Goal: Information Seeking & Learning: Learn about a topic

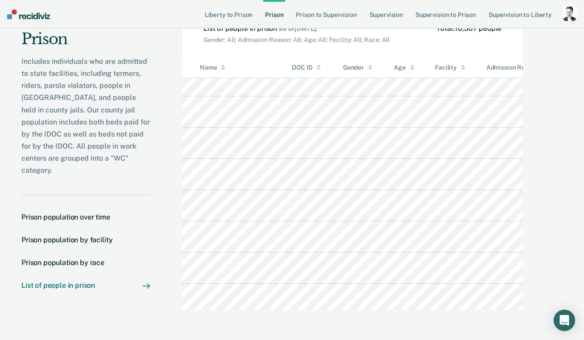
scroll to position [960, 0]
click at [276, 16] on link "Prison" at bounding box center [274, 14] width 22 height 29
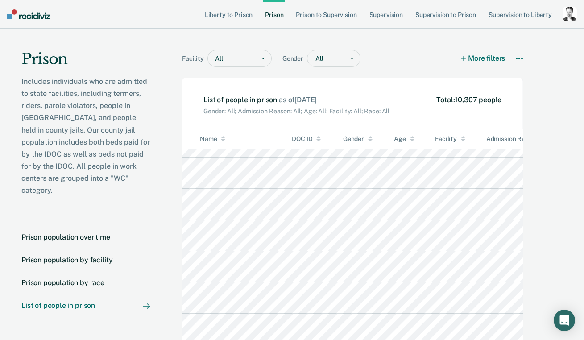
click at [276, 16] on link "Prison" at bounding box center [274, 14] width 22 height 29
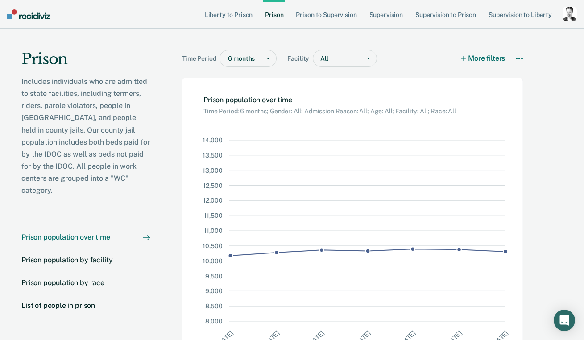
click at [570, 12] on div "button" at bounding box center [569, 14] width 14 height 14
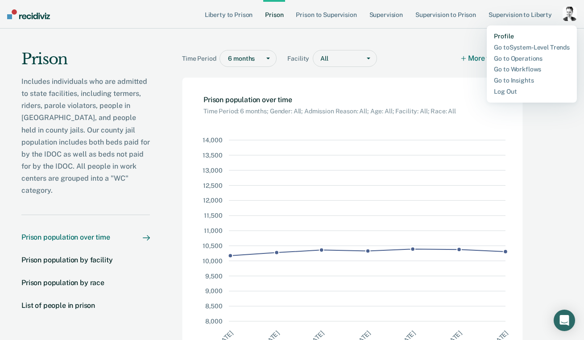
click at [505, 39] on link "Profile" at bounding box center [532, 37] width 76 height 8
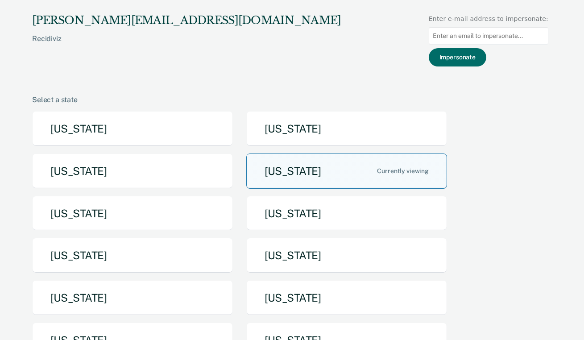
click at [318, 171] on button "[US_STATE]" at bounding box center [346, 170] width 201 height 35
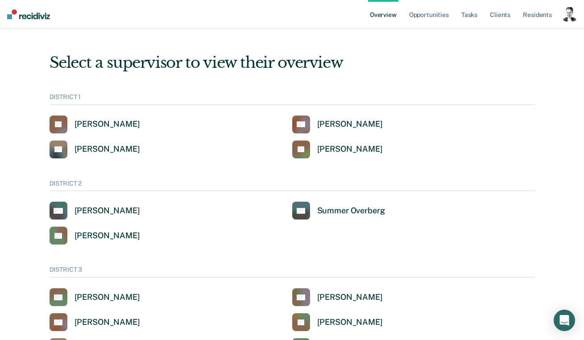
click at [567, 13] on div "button" at bounding box center [569, 14] width 14 height 14
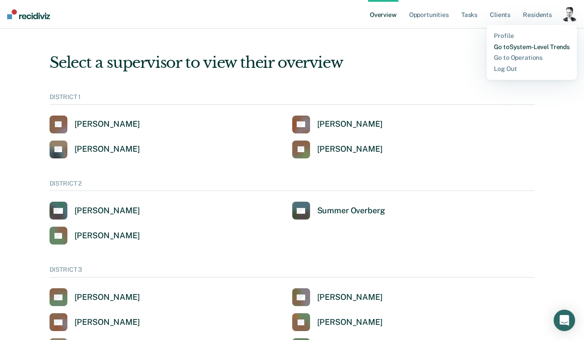
click at [541, 45] on link "Go to System-Level Trends" at bounding box center [532, 47] width 76 height 8
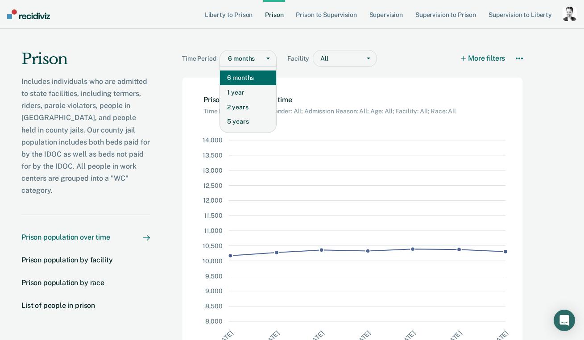
click at [231, 61] on div "6 months" at bounding box center [242, 58] width 28 height 7
click at [232, 89] on div "1 year" at bounding box center [248, 92] width 56 height 15
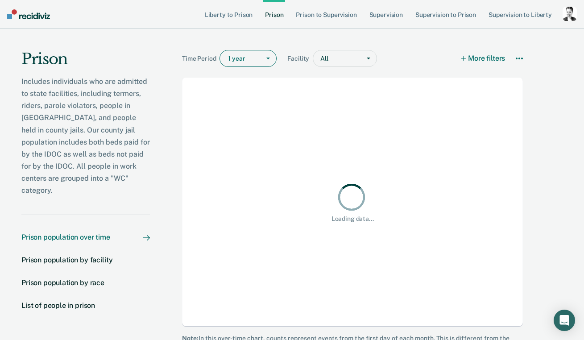
scroll to position [10, 0]
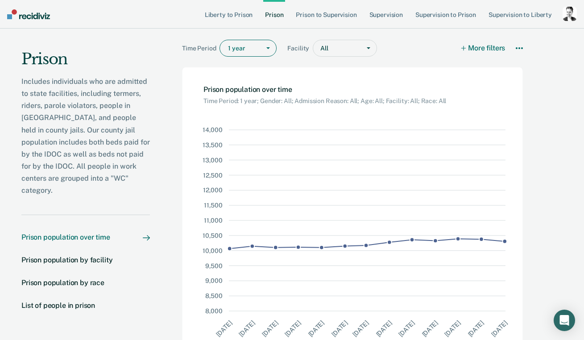
click at [238, 54] on div "1 year" at bounding box center [240, 48] width 40 height 13
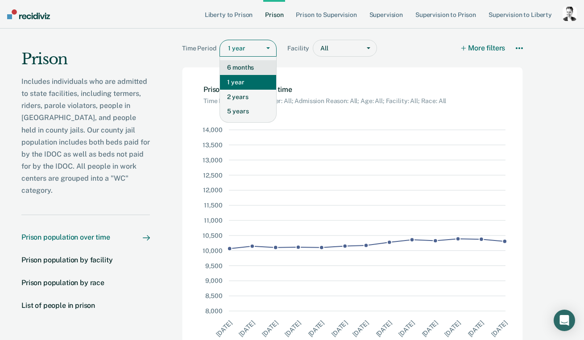
click at [240, 66] on div "6 months" at bounding box center [248, 67] width 56 height 15
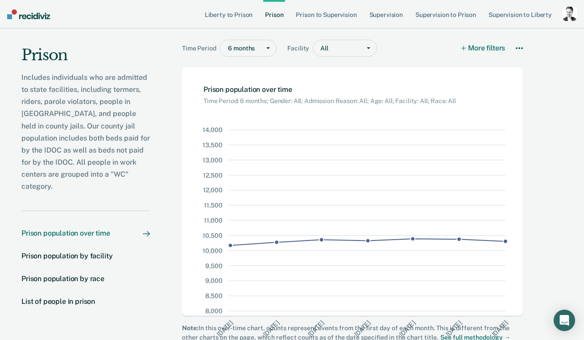
click at [249, 48] on div "6 months" at bounding box center [242, 48] width 28 height 7
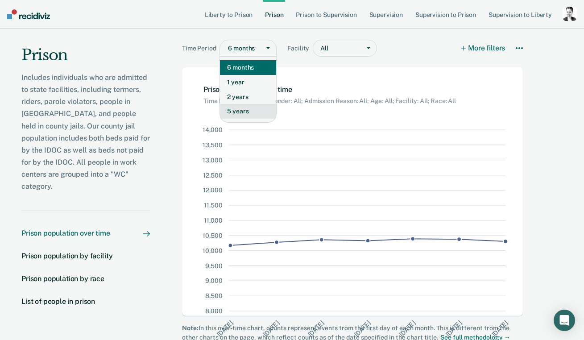
click at [237, 110] on div "5 years" at bounding box center [248, 111] width 56 height 15
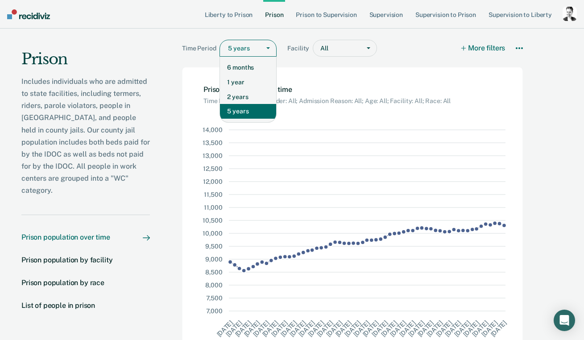
click at [257, 50] on div "5 years" at bounding box center [240, 48] width 40 height 13
click at [244, 112] on div "5 years" at bounding box center [248, 111] width 56 height 15
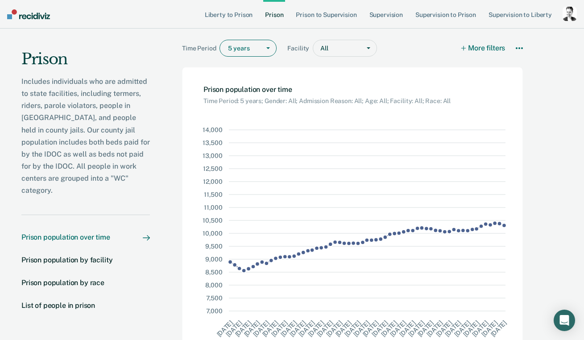
click at [329, 49] on input "text" at bounding box center [329, 49] width 1 height 8
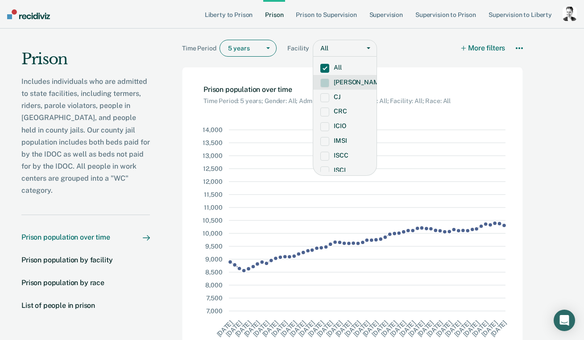
click at [328, 87] on div "[PERSON_NAME]" at bounding box center [344, 82] width 63 height 15
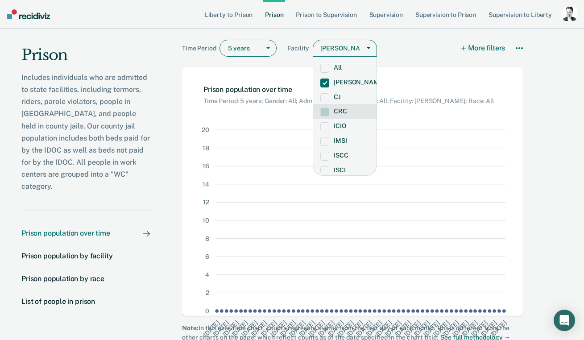
click at [325, 108] on span at bounding box center [324, 111] width 9 height 9
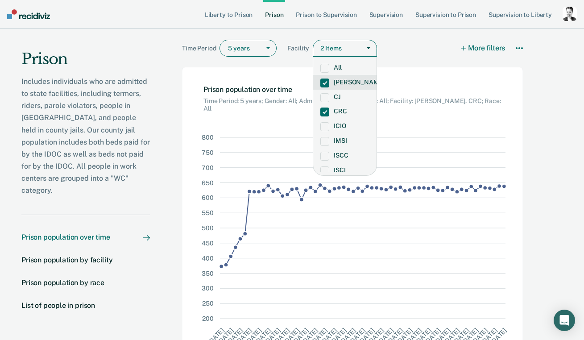
click at [322, 82] on span at bounding box center [324, 82] width 9 height 9
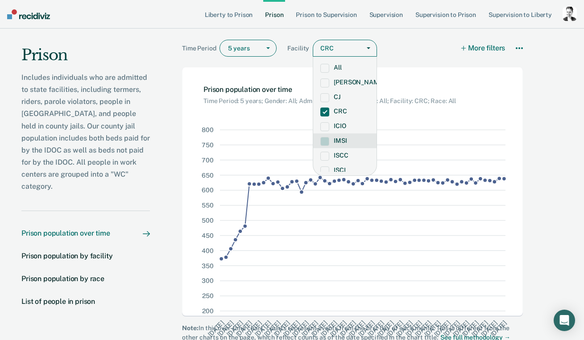
click at [325, 140] on span at bounding box center [324, 141] width 9 height 9
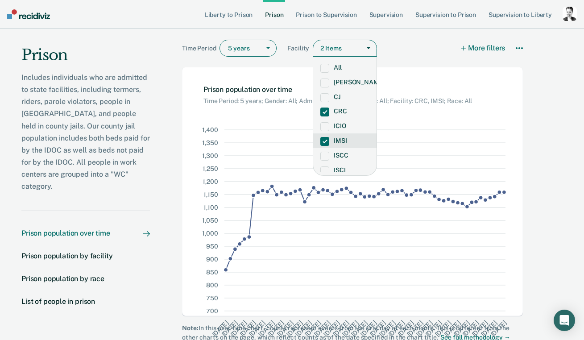
click at [325, 141] on span at bounding box center [324, 141] width 9 height 9
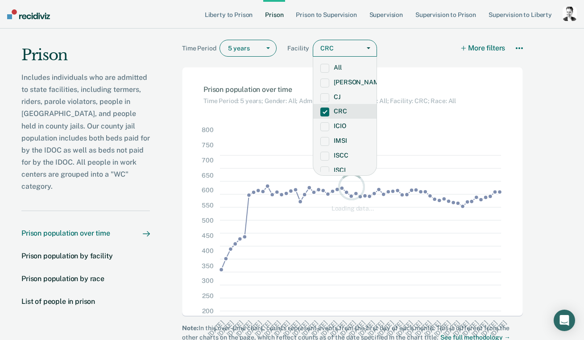
click at [323, 110] on span at bounding box center [324, 111] width 9 height 9
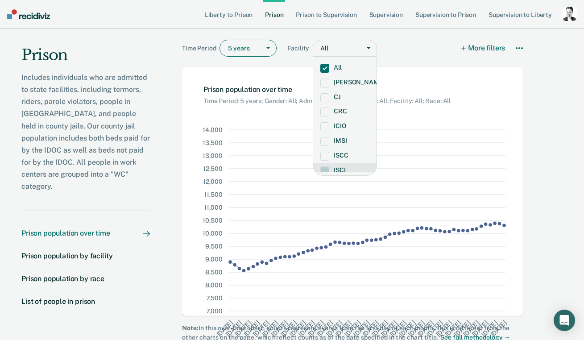
click at [325, 167] on span at bounding box center [324, 170] width 9 height 9
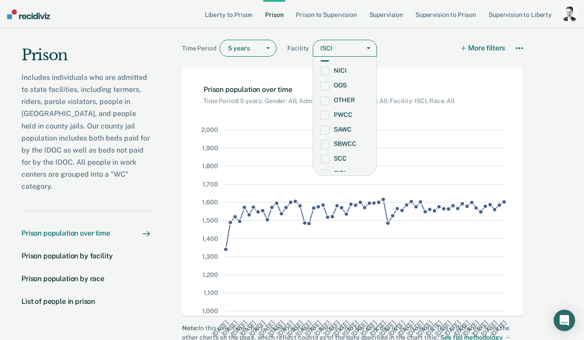
scroll to position [131, 0]
click at [333, 167] on label "WC" at bounding box center [344, 171] width 49 height 8
click at [325, 82] on span at bounding box center [324, 82] width 9 height 9
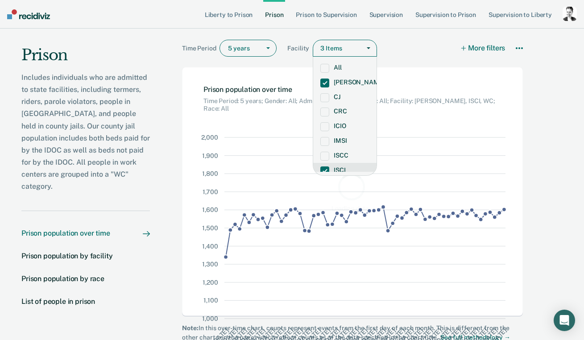
click at [322, 167] on span at bounding box center [324, 170] width 9 height 9
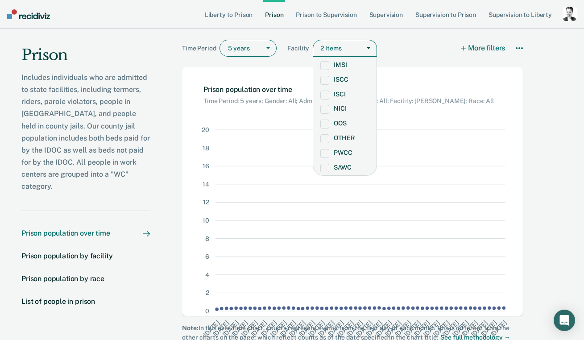
scroll to position [131, 0]
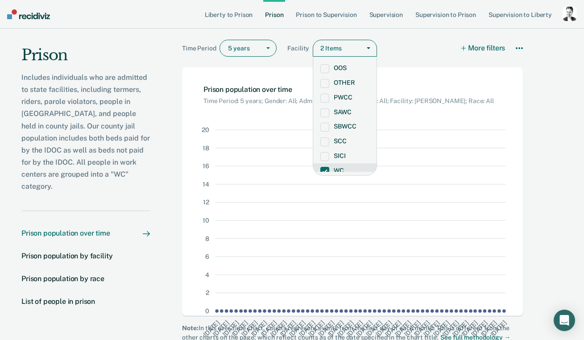
click at [324, 167] on span at bounding box center [324, 171] width 9 height 9
click at [325, 85] on span at bounding box center [324, 82] width 9 height 9
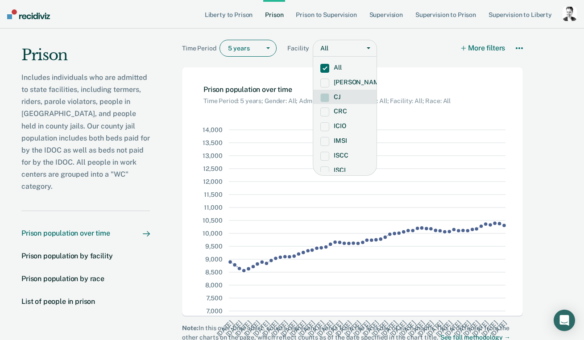
click at [325, 94] on span at bounding box center [324, 97] width 9 height 9
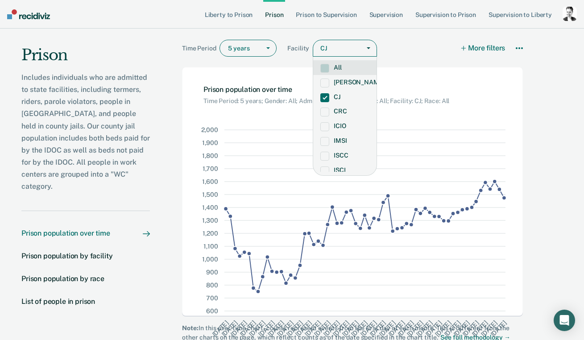
click at [429, 42] on div "Time Period 5 years Facility option CJ, selected. All, 1 of 17. 17 results avai…" at bounding box center [352, 50] width 341 height 21
click at [483, 47] on button "More filters" at bounding box center [484, 48] width 44 height 17
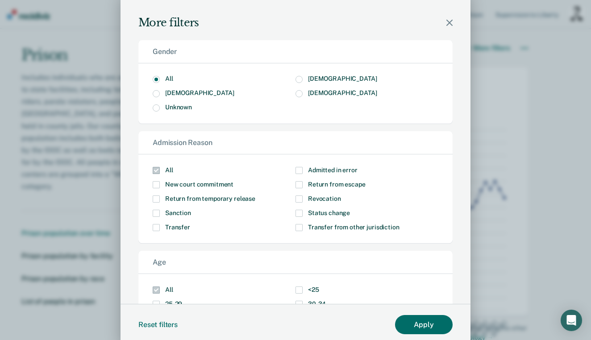
click at [315, 79] on span "[DEMOGRAPHIC_DATA]" at bounding box center [342, 78] width 69 height 7
click at [376, 76] on input "[DEMOGRAPHIC_DATA]" at bounding box center [376, 76] width 0 height 0
click at [295, 199] on span "Modal" at bounding box center [298, 198] width 7 height 7
click at [341, 195] on input "Revocation" at bounding box center [341, 195] width 0 height 0
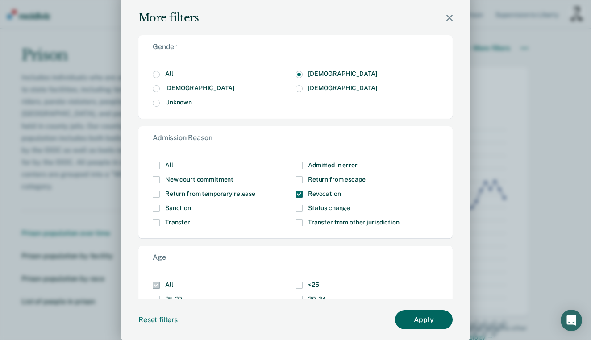
click at [419, 320] on button "Apply" at bounding box center [424, 319] width 58 height 19
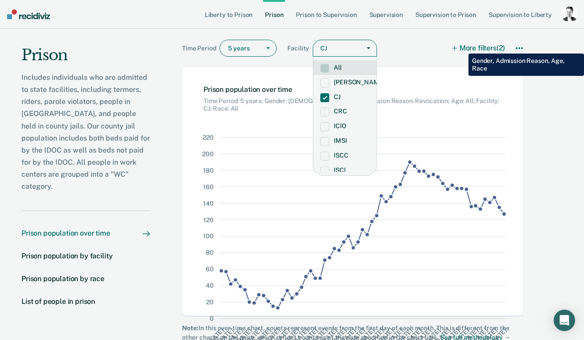
click at [462, 47] on button "More filters (2)" at bounding box center [479, 48] width 52 height 17
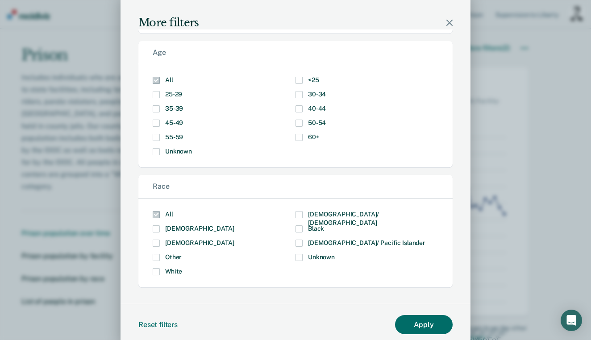
scroll to position [211, 0]
click at [181, 241] on span "[DEMOGRAPHIC_DATA]" at bounding box center [199, 241] width 69 height 7
click at [234, 239] on input "[DEMOGRAPHIC_DATA]" at bounding box center [234, 239] width 0 height 0
click at [427, 327] on button "Apply" at bounding box center [424, 324] width 58 height 19
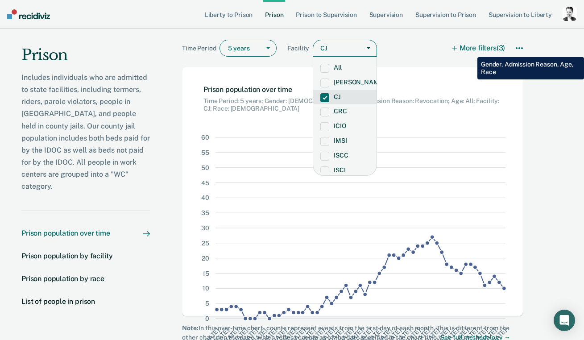
click at [471, 50] on button "More filters (3)" at bounding box center [479, 48] width 52 height 17
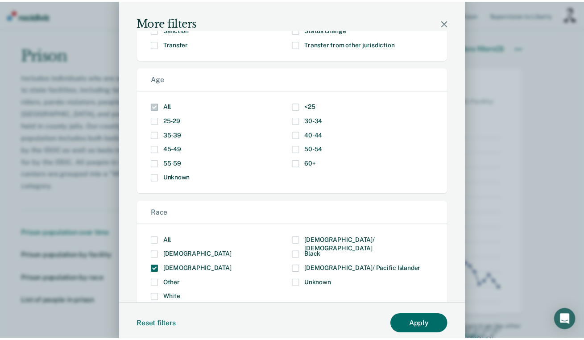
scroll to position [211, 0]
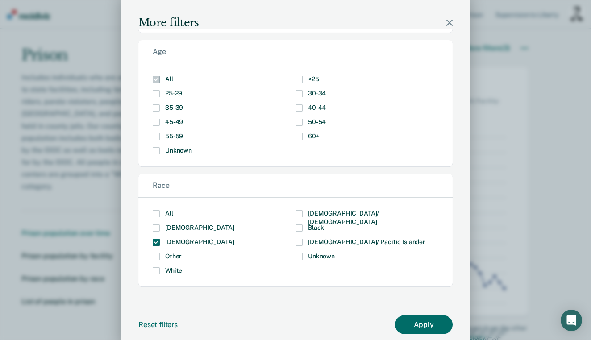
click at [173, 239] on span "[DEMOGRAPHIC_DATA]" at bounding box center [199, 241] width 69 height 7
click at [234, 239] on input "[DEMOGRAPHIC_DATA]" at bounding box center [234, 239] width 0 height 0
click at [417, 325] on button "Apply" at bounding box center [424, 324] width 58 height 19
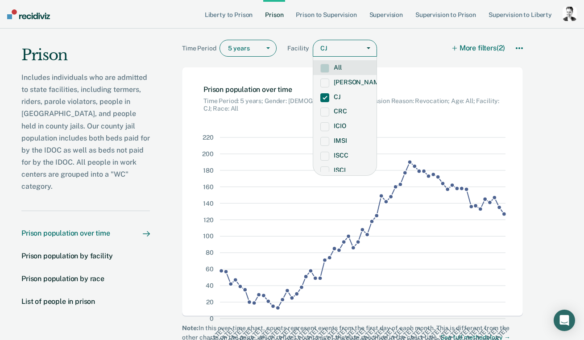
click at [328, 71] on span at bounding box center [324, 68] width 9 height 9
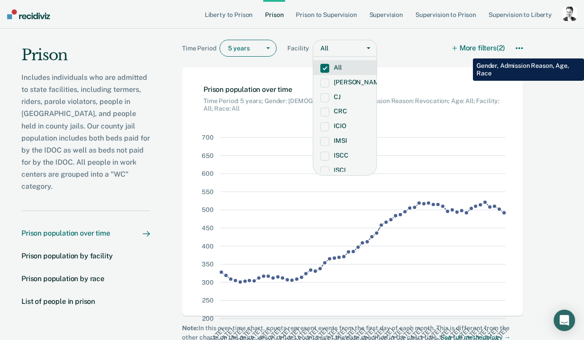
click at [466, 52] on button "More filters (2)" at bounding box center [479, 48] width 52 height 17
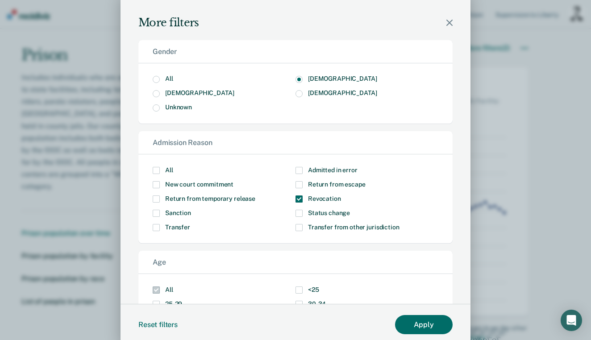
click at [165, 80] on span "All" at bounding box center [169, 78] width 8 height 7
click at [173, 76] on input "All" at bounding box center [173, 76] width 0 height 0
click at [411, 326] on button "Apply" at bounding box center [424, 324] width 58 height 19
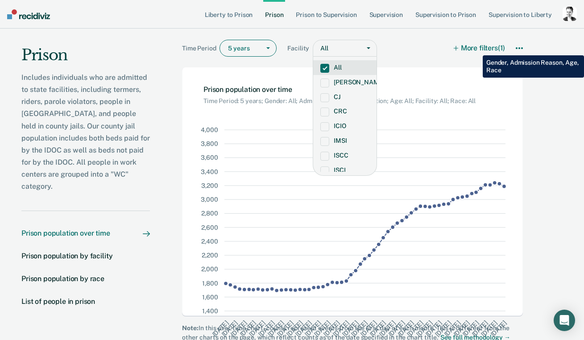
click at [476, 49] on button "More filters (1)" at bounding box center [479, 48] width 51 height 17
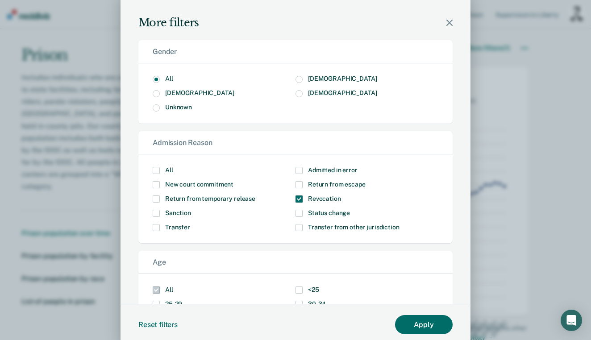
click at [295, 198] on span "Modal" at bounding box center [298, 198] width 7 height 7
click at [341, 195] on input "Revocation" at bounding box center [341, 195] width 0 height 0
click at [153, 171] on span "Modal" at bounding box center [156, 170] width 7 height 7
click at [414, 327] on button "Apply" at bounding box center [424, 324] width 58 height 19
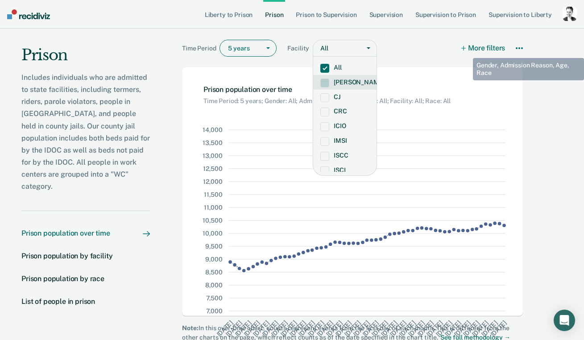
drag, startPoint x: 409, startPoint y: 60, endPoint x: 415, endPoint y: 60, distance: 5.4
click at [409, 60] on div "Time Period 5 years Facility option All, selected. [PERSON_NAME], 2 of 17. 17 r…" at bounding box center [352, 54] width 341 height 28
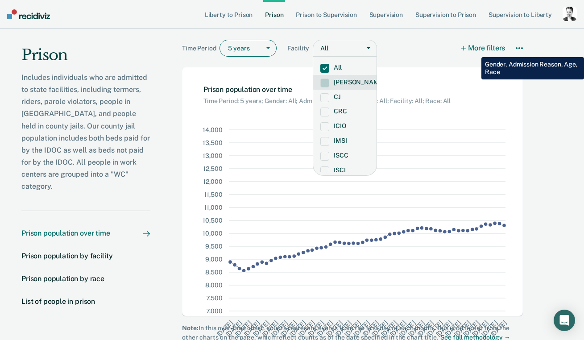
click at [475, 50] on button "More filters" at bounding box center [484, 48] width 44 height 17
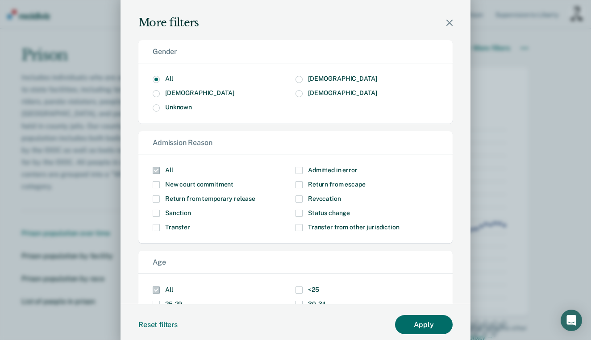
click at [308, 197] on span "Revocation" at bounding box center [324, 198] width 33 height 7
click at [341, 195] on input "Revocation" at bounding box center [341, 195] width 0 height 0
click at [420, 326] on button "Apply" at bounding box center [424, 324] width 58 height 19
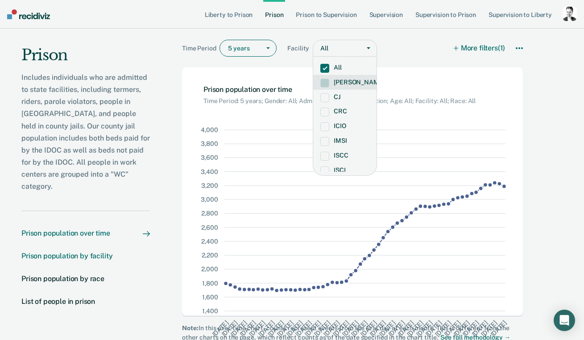
click at [106, 251] on div "Prison population by facility" at bounding box center [66, 255] width 91 height 8
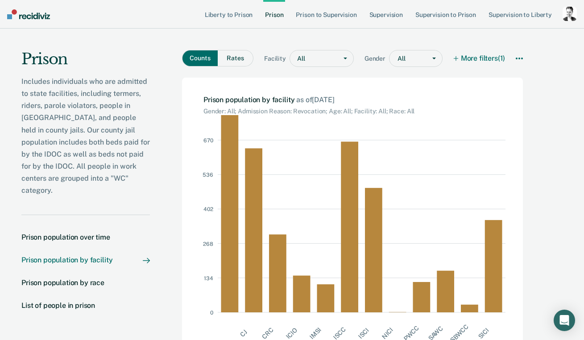
click at [331, 60] on div at bounding box center [319, 58] width 27 height 9
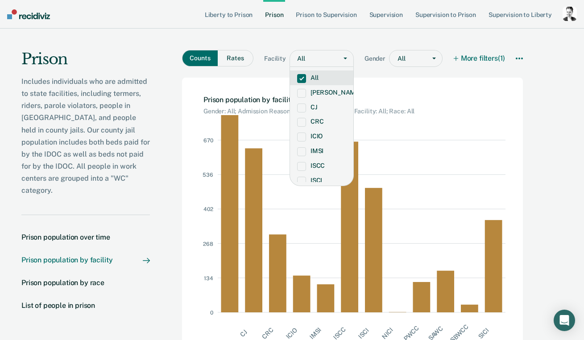
click at [331, 60] on div at bounding box center [319, 58] width 27 height 9
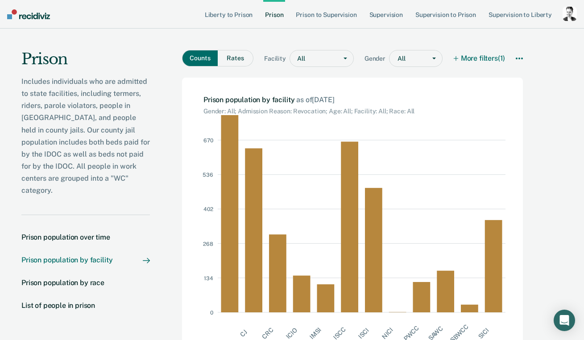
click at [404, 57] on div "All" at bounding box center [409, 58] width 24 height 7
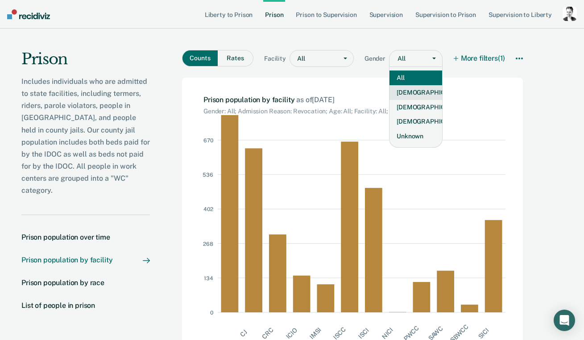
click at [406, 91] on div "[DEMOGRAPHIC_DATA]" at bounding box center [415, 92] width 53 height 15
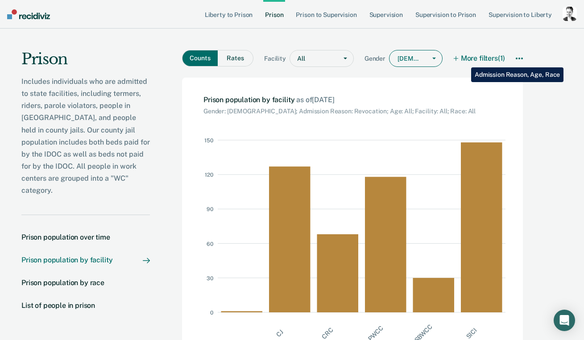
click at [464, 61] on button "More filters (1)" at bounding box center [479, 58] width 51 height 17
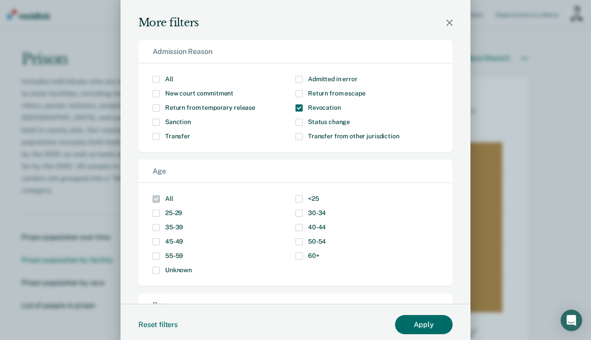
click at [153, 229] on span "Modal" at bounding box center [156, 227] width 7 height 7
click at [183, 224] on input "35-39" at bounding box center [183, 224] width 0 height 0
click at [153, 239] on span "Modal" at bounding box center [156, 241] width 7 height 7
click at [183, 238] on input "45-49" at bounding box center [183, 238] width 0 height 0
click at [156, 239] on span "Modal" at bounding box center [156, 241] width 7 height 7
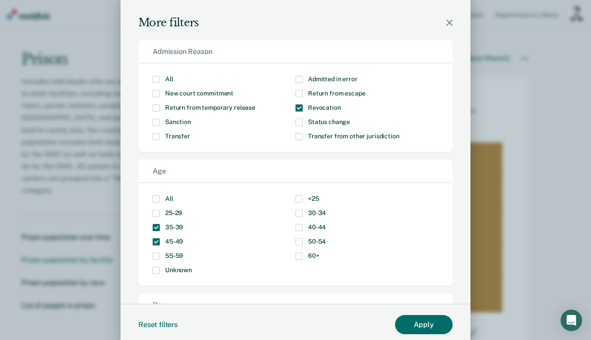
click at [183, 238] on input "45-49" at bounding box center [183, 238] width 0 height 0
click at [153, 230] on span "Modal" at bounding box center [156, 227] width 7 height 7
click at [183, 224] on input "35-39" at bounding box center [183, 224] width 0 height 0
click at [295, 201] on span "Modal" at bounding box center [298, 198] width 7 height 7
click at [319, 195] on input "<25" at bounding box center [319, 195] width 0 height 0
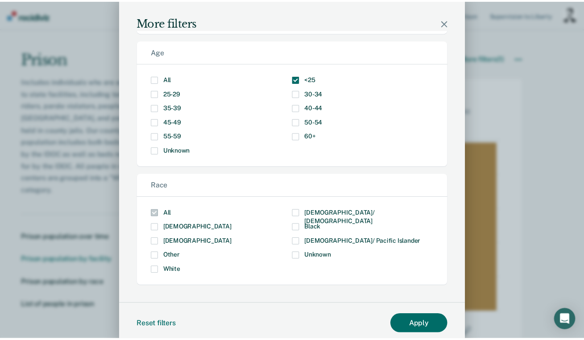
scroll to position [5, 0]
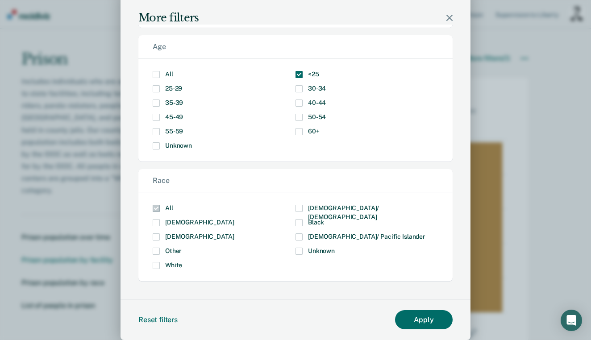
click at [174, 238] on span "[DEMOGRAPHIC_DATA]" at bounding box center [199, 236] width 69 height 7
click at [234, 233] on input "[DEMOGRAPHIC_DATA]" at bounding box center [234, 233] width 0 height 0
click at [417, 325] on button "Apply" at bounding box center [424, 319] width 58 height 19
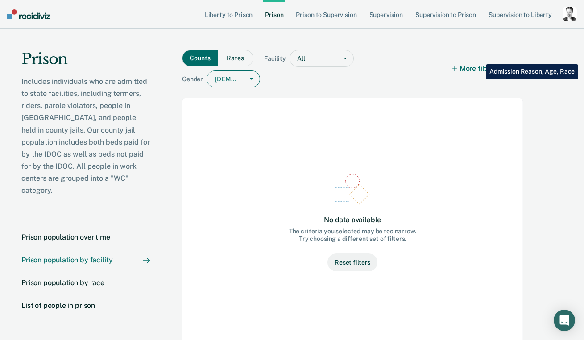
click at [479, 58] on button "More filters (3)" at bounding box center [479, 68] width 52 height 37
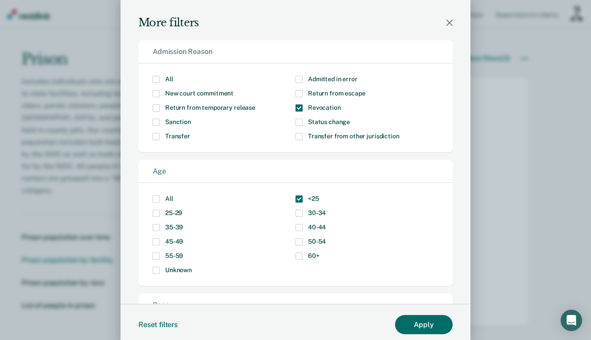
click at [295, 200] on span "Modal" at bounding box center [298, 198] width 7 height 7
click at [319, 195] on input "<25" at bounding box center [319, 195] width 0 height 0
click at [295, 252] on span "Modal" at bounding box center [298, 255] width 7 height 7
click at [319, 252] on input "60+" at bounding box center [319, 252] width 0 height 0
click at [155, 255] on span "Modal" at bounding box center [156, 255] width 7 height 7
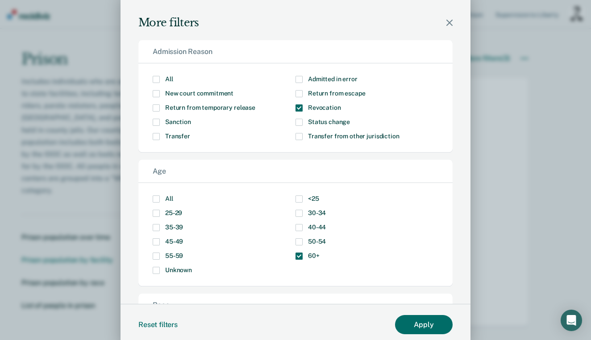
click at [183, 252] on input "55-59" at bounding box center [183, 252] width 0 height 0
click at [425, 324] on button "Apply" at bounding box center [424, 324] width 58 height 19
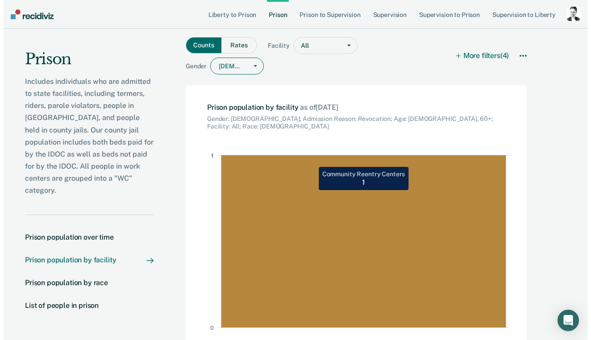
scroll to position [17, 0]
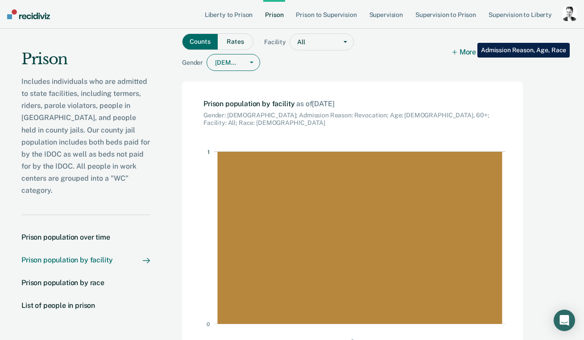
click at [471, 36] on button "More filters (4)" at bounding box center [479, 51] width 52 height 37
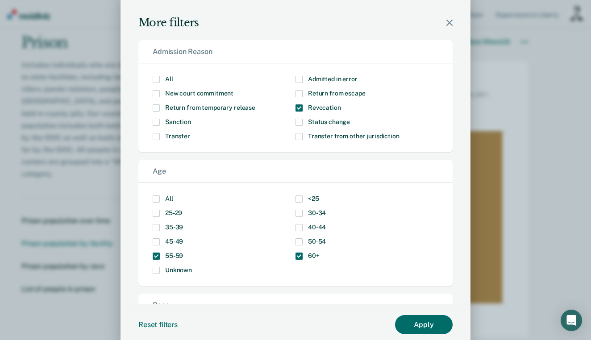
click at [296, 240] on label "50-54" at bounding box center [366, 241] width 143 height 7
click at [326, 238] on input "50-54" at bounding box center [326, 238] width 0 height 0
click at [405, 320] on button "Apply" at bounding box center [424, 324] width 58 height 19
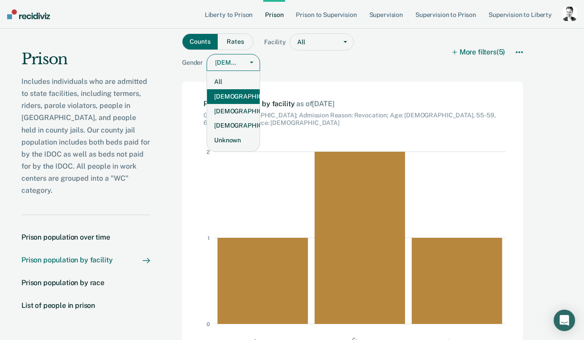
click at [260, 54] on div at bounding box center [252, 62] width 16 height 16
click at [478, 44] on button "More filters (5)" at bounding box center [479, 51] width 52 height 37
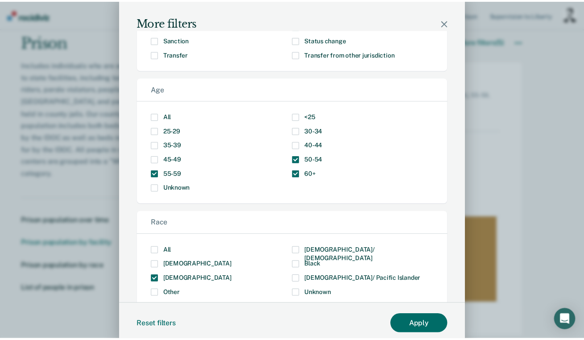
scroll to position [120, 0]
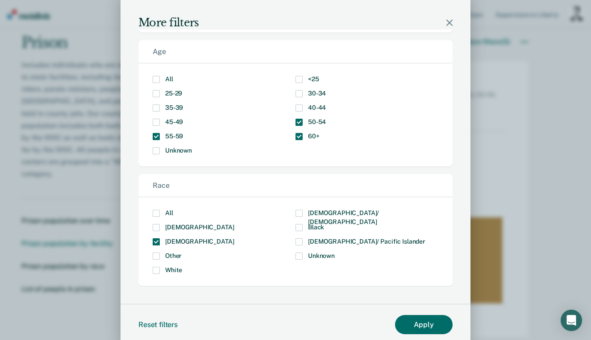
click at [186, 241] on span "[DEMOGRAPHIC_DATA]" at bounding box center [199, 241] width 69 height 7
click at [234, 238] on input "[DEMOGRAPHIC_DATA]" at bounding box center [234, 238] width 0 height 0
click at [423, 323] on button "Apply" at bounding box center [424, 324] width 58 height 19
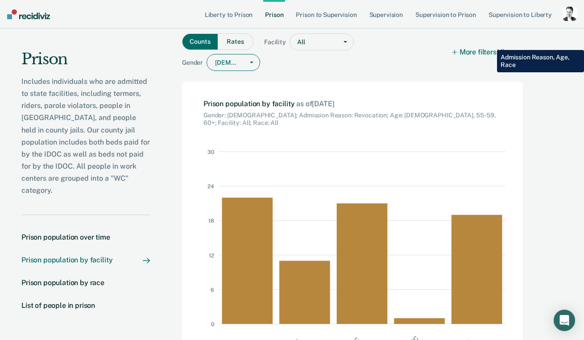
click at [490, 43] on button "More filters (4)" at bounding box center [479, 51] width 52 height 37
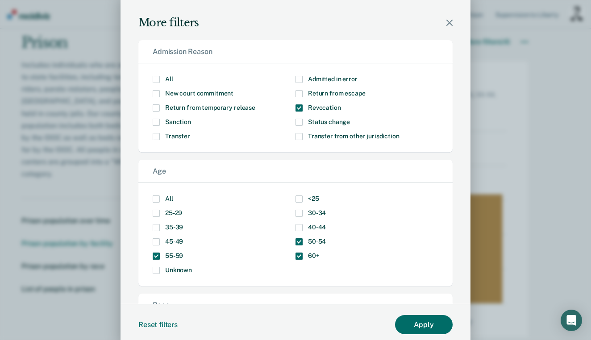
click at [310, 109] on span "Revocation" at bounding box center [324, 107] width 33 height 7
click at [341, 104] on input "Revocation" at bounding box center [341, 104] width 0 height 0
click at [417, 327] on button "Apply" at bounding box center [424, 324] width 58 height 19
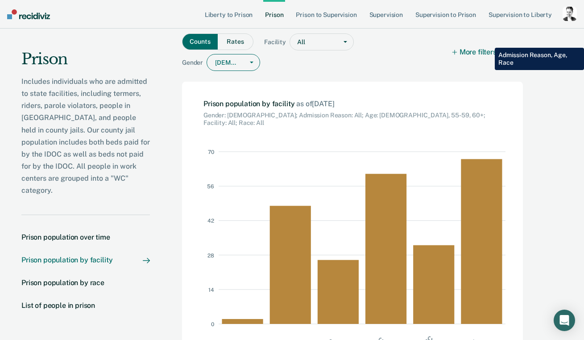
click at [488, 41] on button "More filters (3)" at bounding box center [479, 51] width 52 height 37
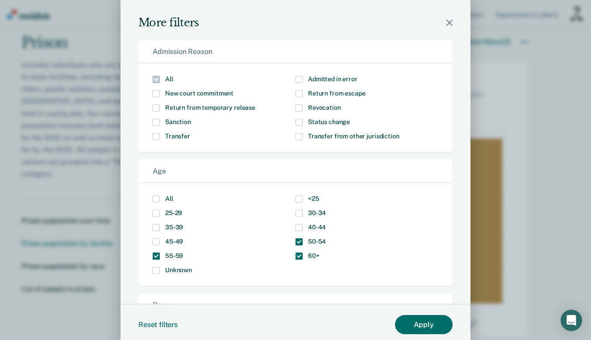
click at [184, 93] on span "New court commitment" at bounding box center [199, 93] width 68 height 7
click at [233, 90] on input "New court commitment" at bounding box center [233, 90] width 0 height 0
click at [417, 323] on button "Apply" at bounding box center [424, 324] width 58 height 19
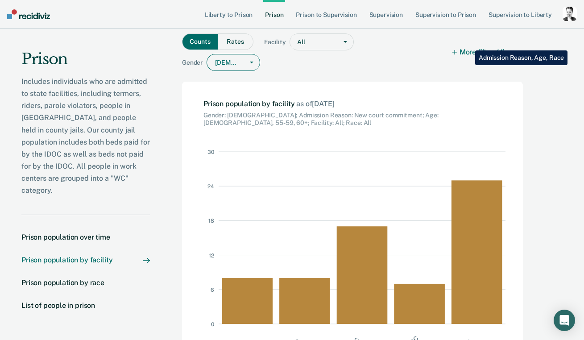
click at [468, 44] on button "More filters (4)" at bounding box center [479, 51] width 52 height 37
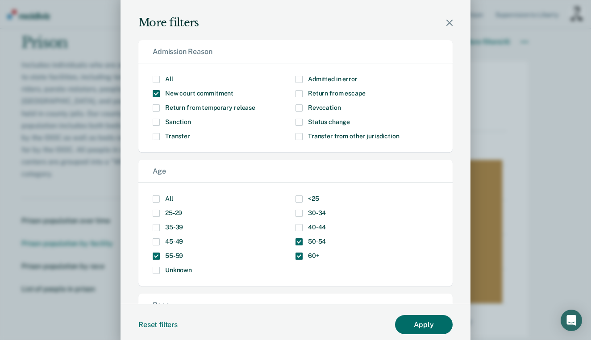
click at [446, 23] on icon "Modal" at bounding box center [449, 23] width 6 height 6
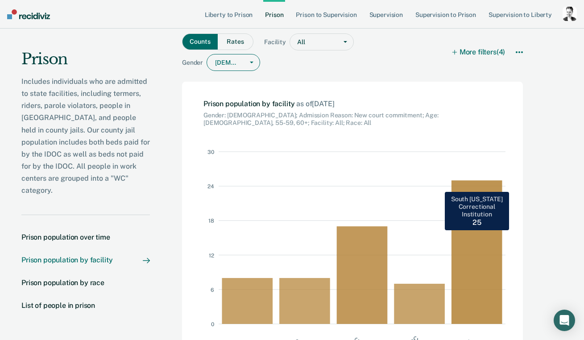
click at [482, 240] on rect at bounding box center [480, 238] width 58 height 172
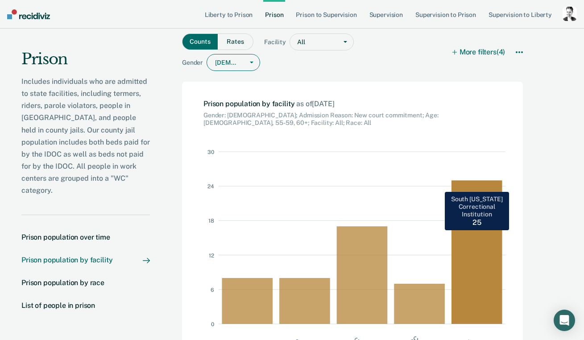
click at [462, 223] on rect at bounding box center [480, 238] width 58 height 172
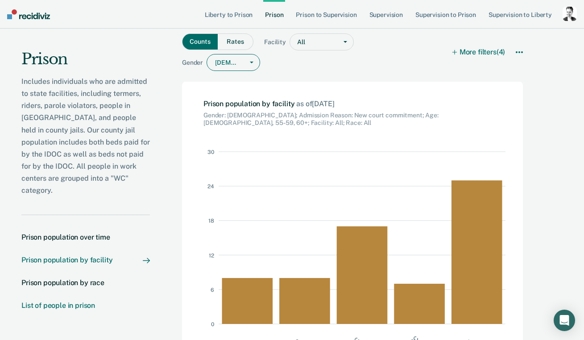
click at [65, 301] on div "List of people in prison" at bounding box center [58, 305] width 74 height 8
click at [65, 286] on nav "Prison population over time Prison population by facility Prison population by …" at bounding box center [85, 277] width 128 height 124
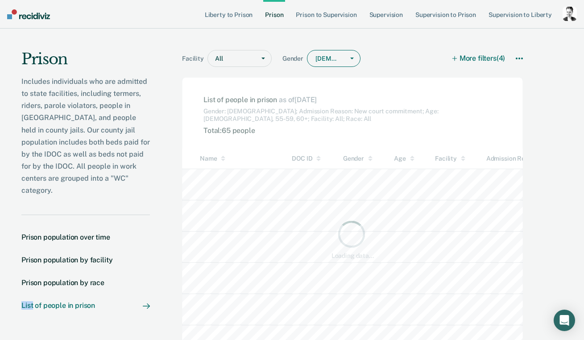
scroll to position [225, 484]
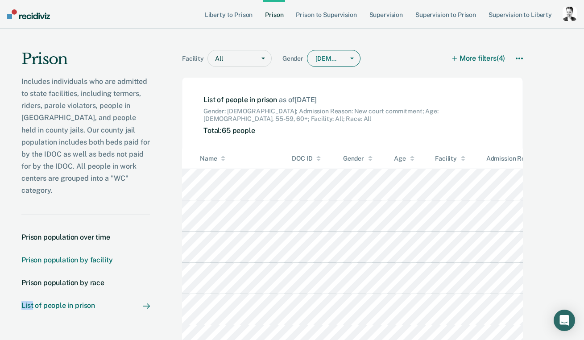
click at [84, 256] on div "Prison population by facility" at bounding box center [66, 260] width 91 height 8
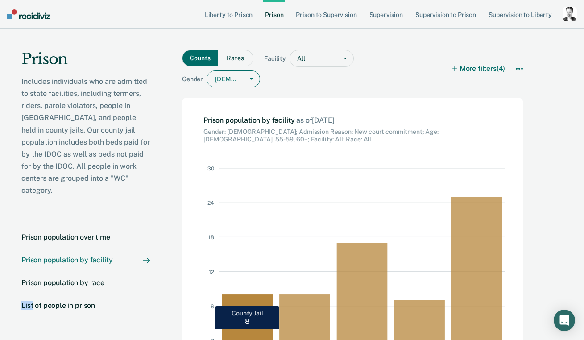
scroll to position [13, 0]
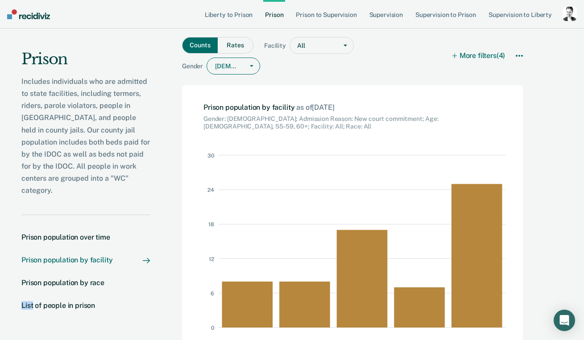
click at [308, 48] on div at bounding box center [319, 45] width 27 height 9
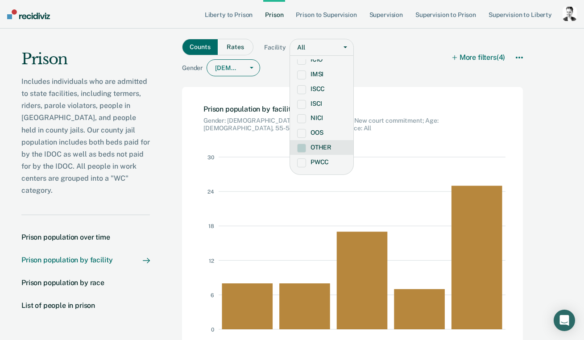
scroll to position [131, 0]
click at [300, 151] on span at bounding box center [301, 155] width 9 height 9
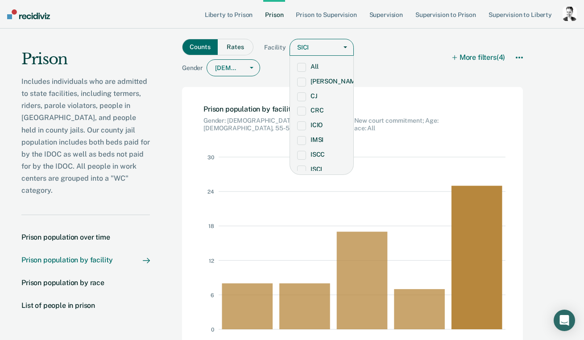
click at [393, 135] on icon "0 6 12 18 24 30 CJ CRC PWCC SBWCC SICI" at bounding box center [364, 256] width 328 height 249
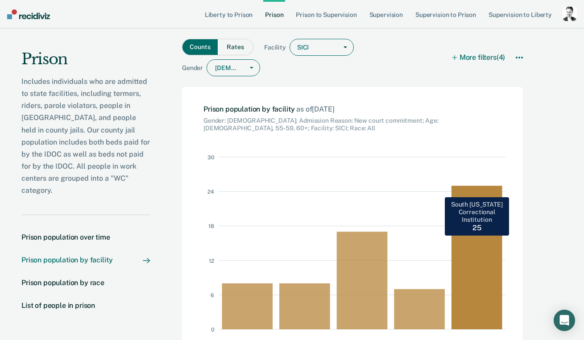
click at [470, 172] on rect at bounding box center [480, 243] width 58 height 172
click at [469, 236] on rect at bounding box center [480, 243] width 58 height 172
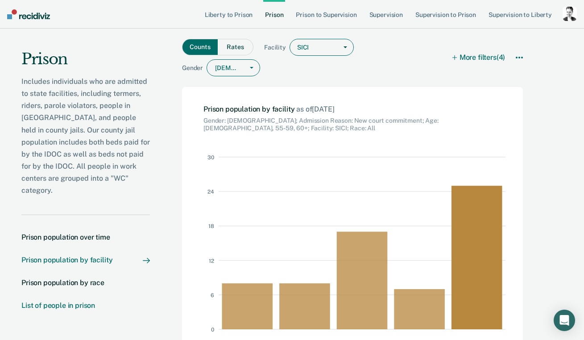
click at [75, 301] on div "List of people in prison" at bounding box center [58, 305] width 74 height 8
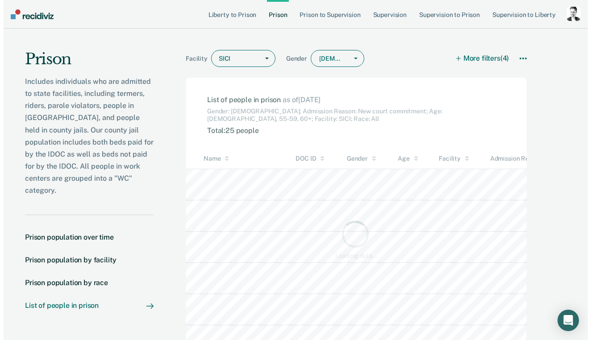
scroll to position [225, 484]
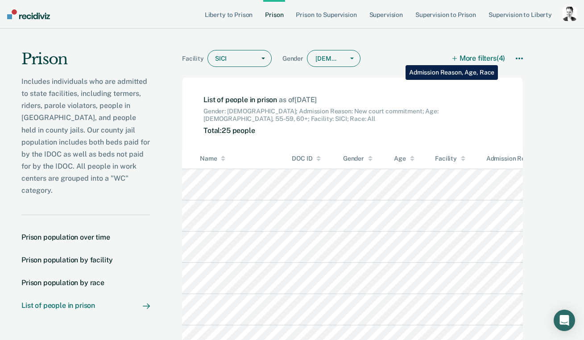
click at [499, 58] on button "More filters (4)" at bounding box center [479, 58] width 52 height 17
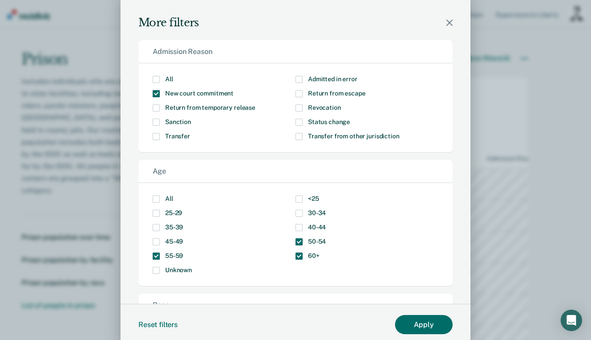
click at [167, 83] on label "All" at bounding box center [224, 79] width 143 height 7
click at [173, 76] on input "All" at bounding box center [173, 76] width 0 height 0
click at [168, 198] on span "All" at bounding box center [169, 198] width 8 height 7
click at [173, 195] on input "All" at bounding box center [173, 195] width 0 height 0
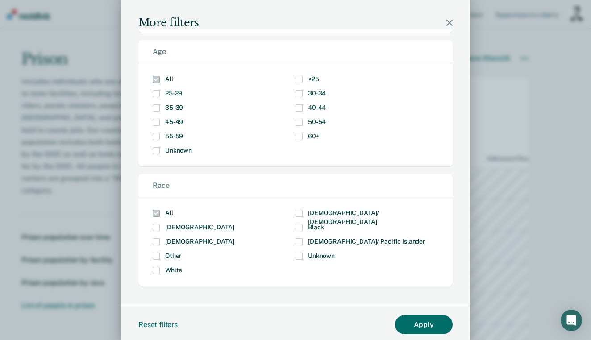
scroll to position [5, 0]
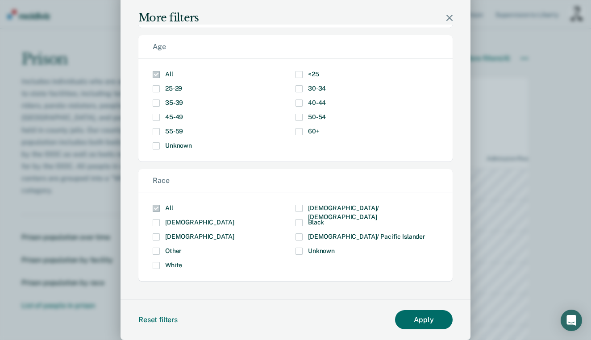
click at [153, 211] on span "Modal" at bounding box center [156, 208] width 7 height 7
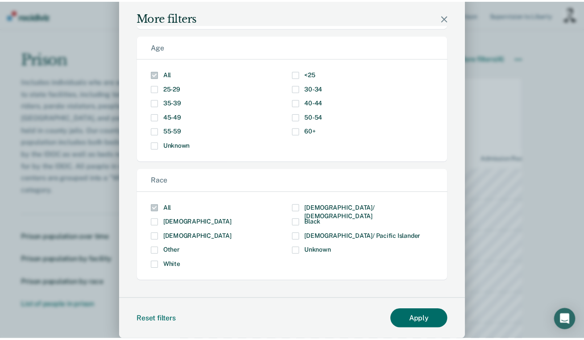
scroll to position [0, 0]
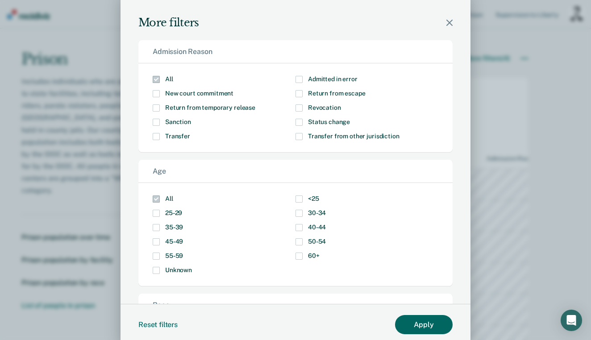
click at [420, 325] on button "Apply" at bounding box center [424, 324] width 58 height 19
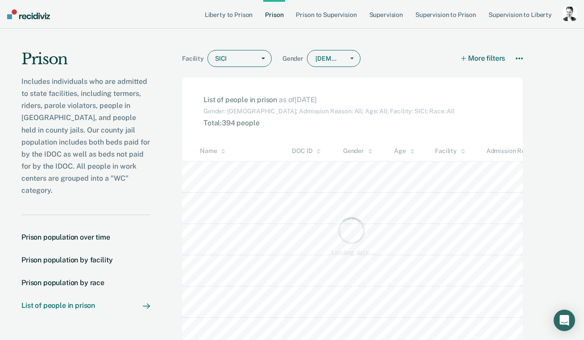
scroll to position [225, 484]
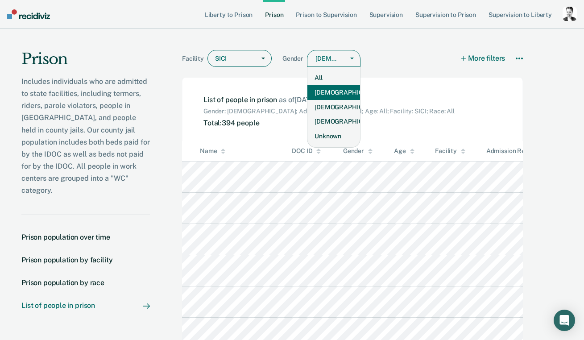
click at [316, 56] on div "[DEMOGRAPHIC_DATA]" at bounding box center [327, 58] width 24 height 7
click at [320, 79] on div "All" at bounding box center [333, 77] width 53 height 15
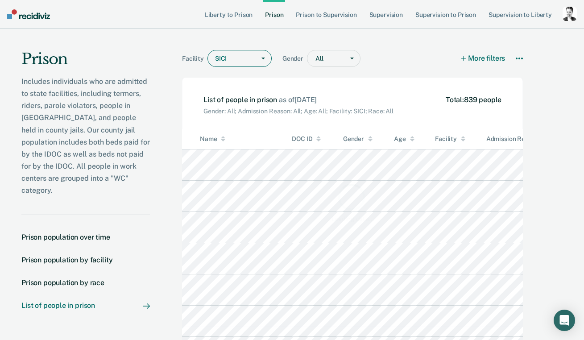
click at [221, 55] on div "SICI" at bounding box center [231, 58] width 47 height 13
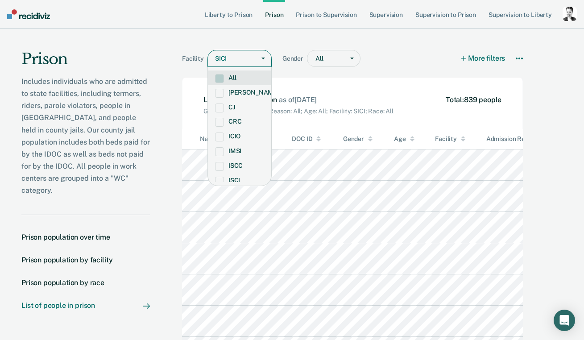
click at [231, 75] on label "All" at bounding box center [239, 78] width 49 height 8
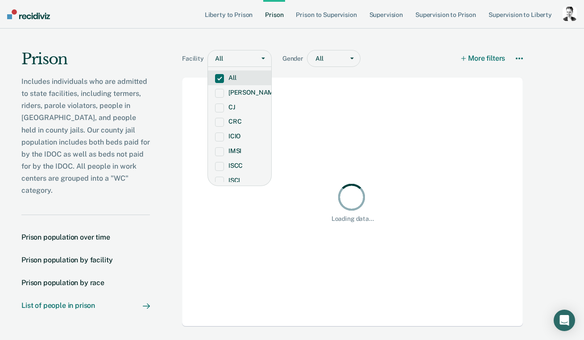
click at [155, 46] on div "Facility option All, selected. All selected, 1 of 17. 17 results available. Use…" at bounding box center [354, 194] width 409 height 331
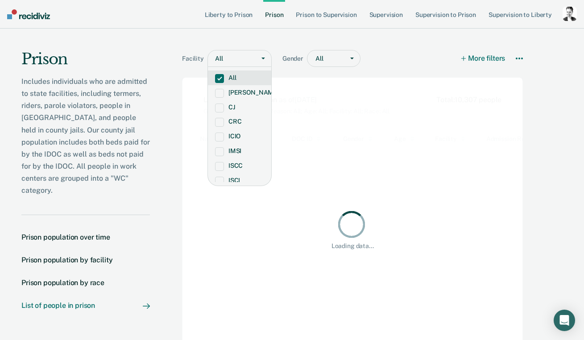
scroll to position [225, 484]
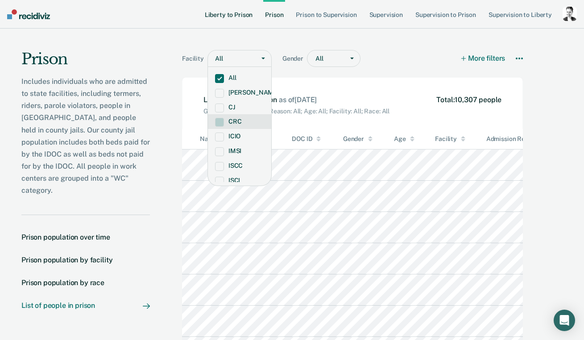
click at [230, 14] on link "Liberty to Prison" at bounding box center [229, 14] width 52 height 29
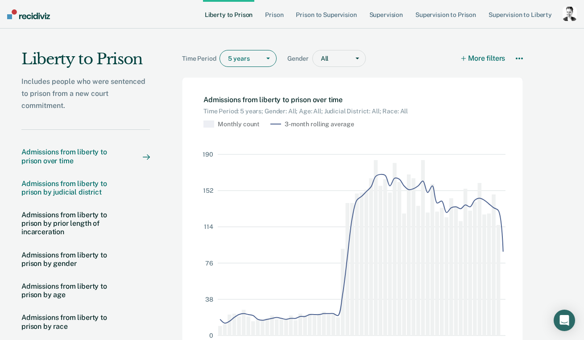
click at [77, 188] on div "Admissions from liberty to prison by judicial district" at bounding box center [72, 187] width 103 height 17
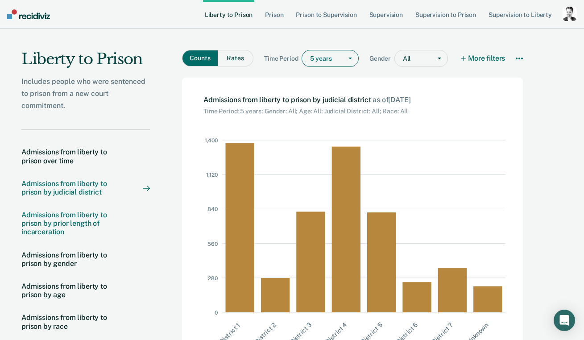
click at [72, 230] on div "Admissions from liberty to prison by prior length of incarceration" at bounding box center [72, 224] width 103 height 26
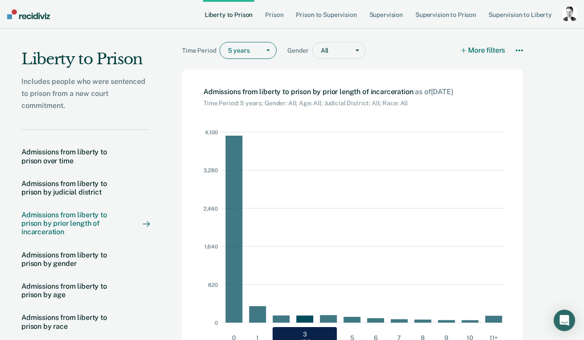
scroll to position [17, 0]
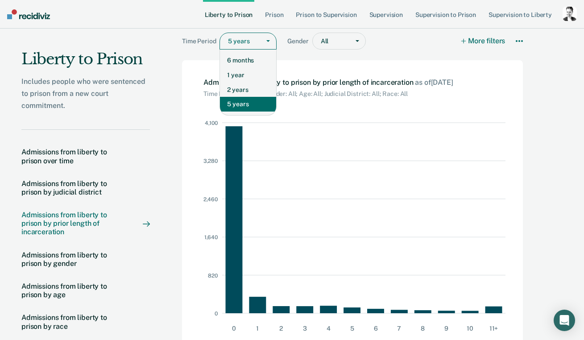
click at [231, 48] on div "5 years" at bounding box center [247, 41] width 57 height 17
click at [237, 77] on div "1 year" at bounding box center [248, 75] width 56 height 15
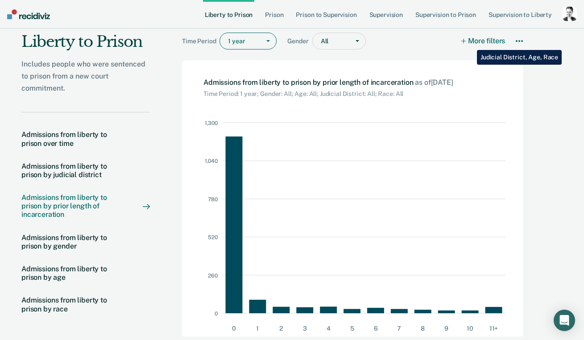
click at [470, 43] on button "More filters" at bounding box center [484, 41] width 44 height 17
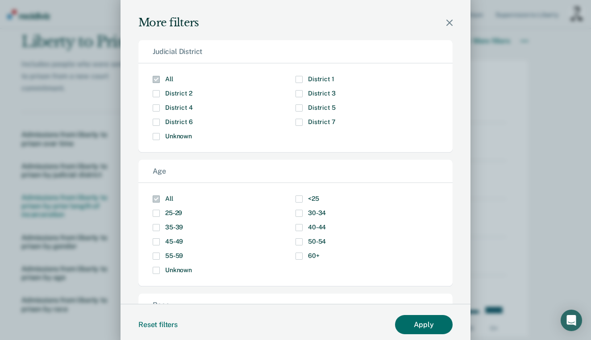
click at [182, 94] on span "District 2" at bounding box center [178, 93] width 27 height 7
click at [192, 90] on input "District 2" at bounding box center [192, 90] width 0 height 0
click at [421, 332] on button "Apply" at bounding box center [424, 324] width 58 height 19
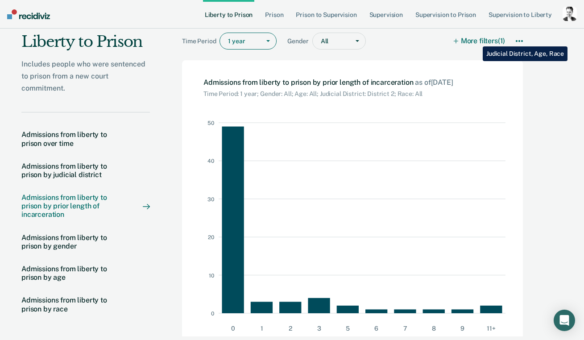
click at [476, 40] on button "More filters (1)" at bounding box center [479, 41] width 51 height 17
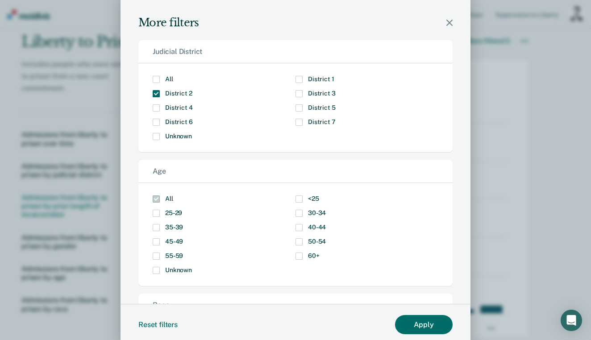
click at [171, 72] on div "All District 1 District 2 District 3 District 4 District 5 District 6 District …" at bounding box center [295, 107] width 314 height 89
click at [166, 77] on span "All" at bounding box center [169, 78] width 8 height 7
click at [173, 76] on input "All" at bounding box center [173, 76] width 0 height 0
click at [417, 329] on button "Apply" at bounding box center [424, 324] width 58 height 19
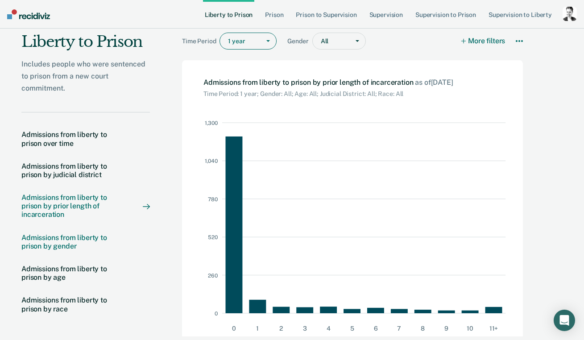
click at [54, 235] on div "Admissions from liberty to prison by gender" at bounding box center [72, 241] width 103 height 17
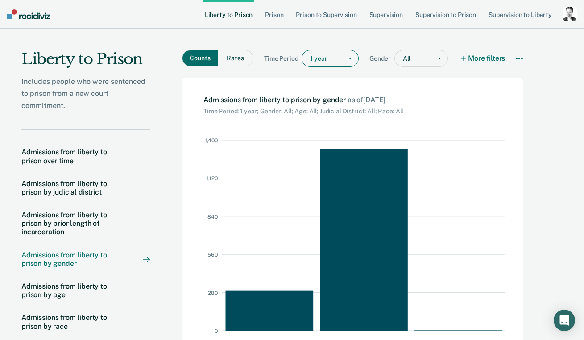
scroll to position [2, 0]
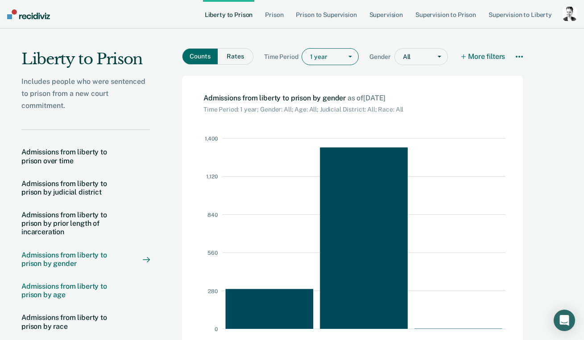
click at [66, 289] on div "Admissions from liberty to prison by age" at bounding box center [72, 290] width 103 height 17
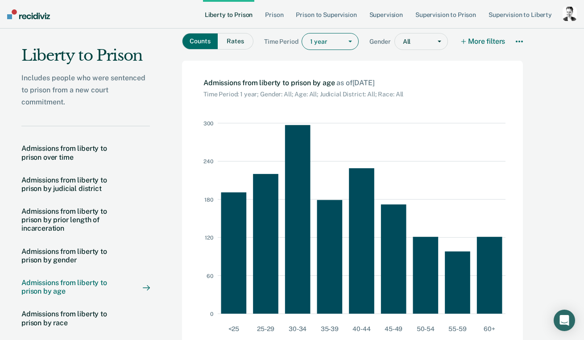
scroll to position [54, 0]
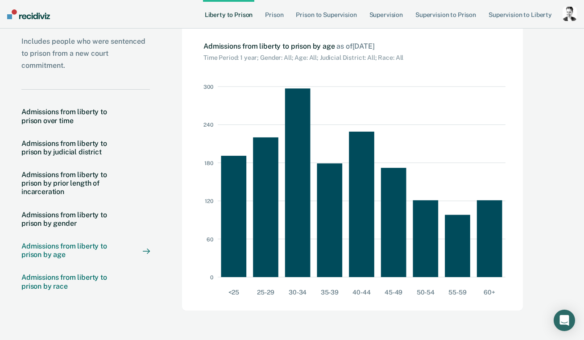
click at [61, 283] on div "Admissions from liberty to prison by race" at bounding box center [72, 281] width 103 height 17
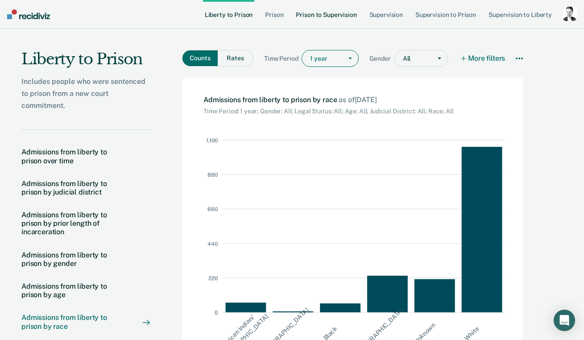
click at [353, 16] on link "Prison to Supervision" at bounding box center [326, 14] width 64 height 29
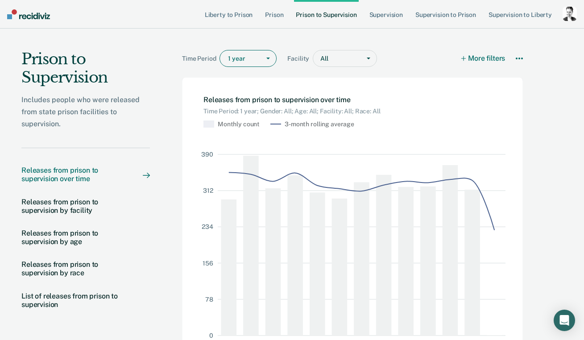
click at [245, 64] on div "1 year" at bounding box center [240, 58] width 40 height 13
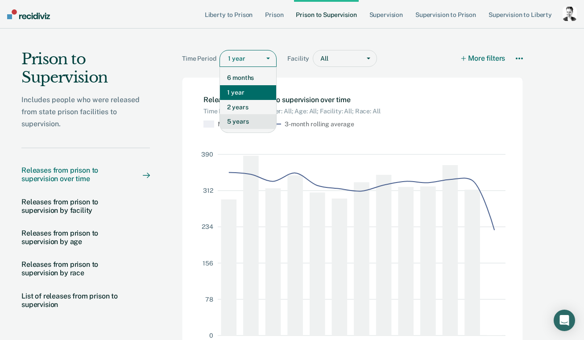
click at [242, 118] on div "5 years" at bounding box center [248, 121] width 56 height 15
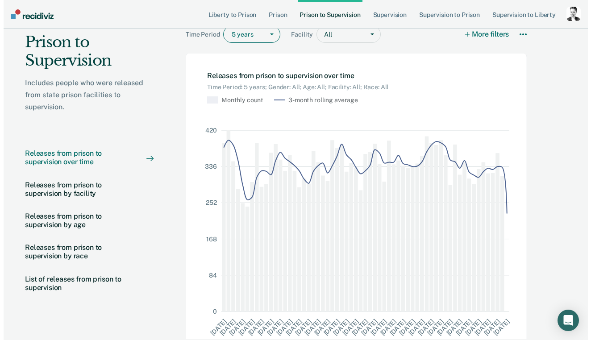
scroll to position [10, 0]
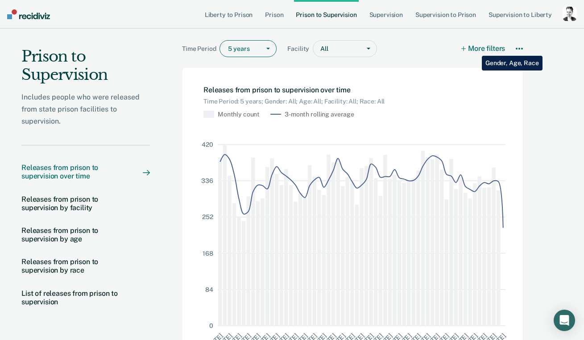
click at [475, 49] on button "More filters" at bounding box center [484, 48] width 44 height 17
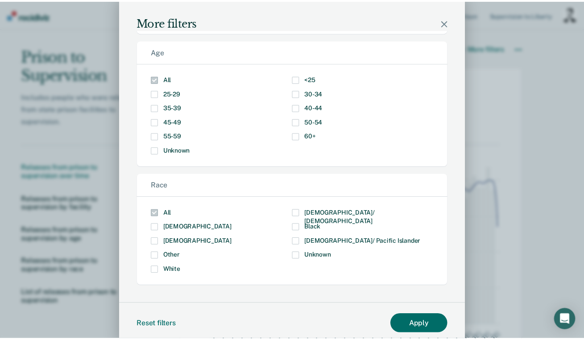
scroll to position [5, 0]
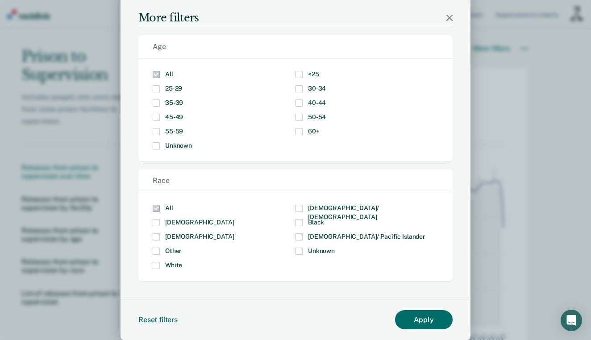
click at [300, 224] on label "Black" at bounding box center [366, 222] width 143 height 7
click at [324, 219] on input "Black" at bounding box center [324, 219] width 0 height 0
click at [404, 320] on button "Apply" at bounding box center [424, 319] width 58 height 19
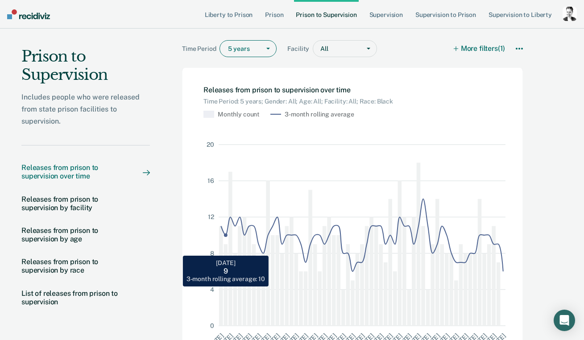
scroll to position [26, 0]
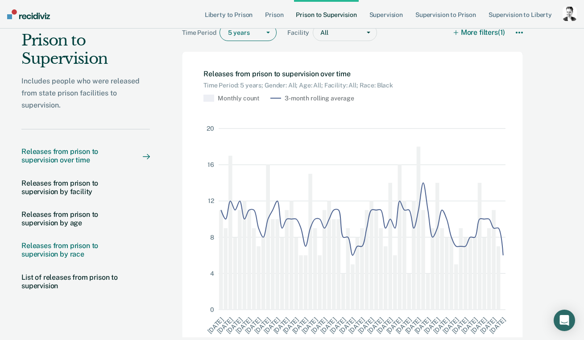
click at [86, 248] on div "Releases from prison to supervision by race" at bounding box center [72, 249] width 103 height 17
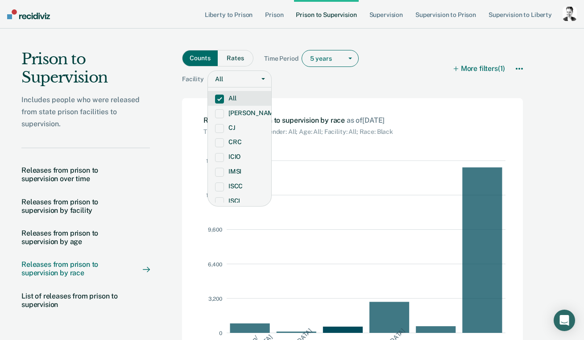
click at [239, 81] on div at bounding box center [236, 78] width 27 height 9
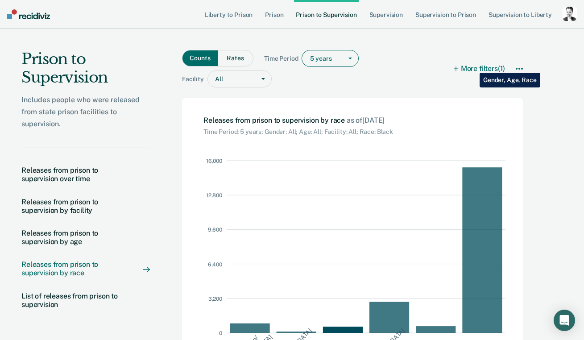
click at [473, 66] on button "More filters (1)" at bounding box center [479, 68] width 51 height 37
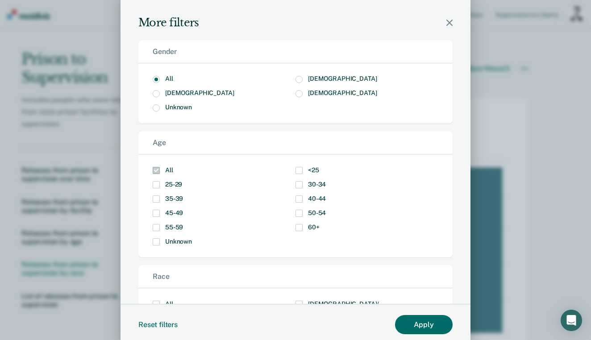
scroll to position [91, 0]
